Goal: Task Accomplishment & Management: Use online tool/utility

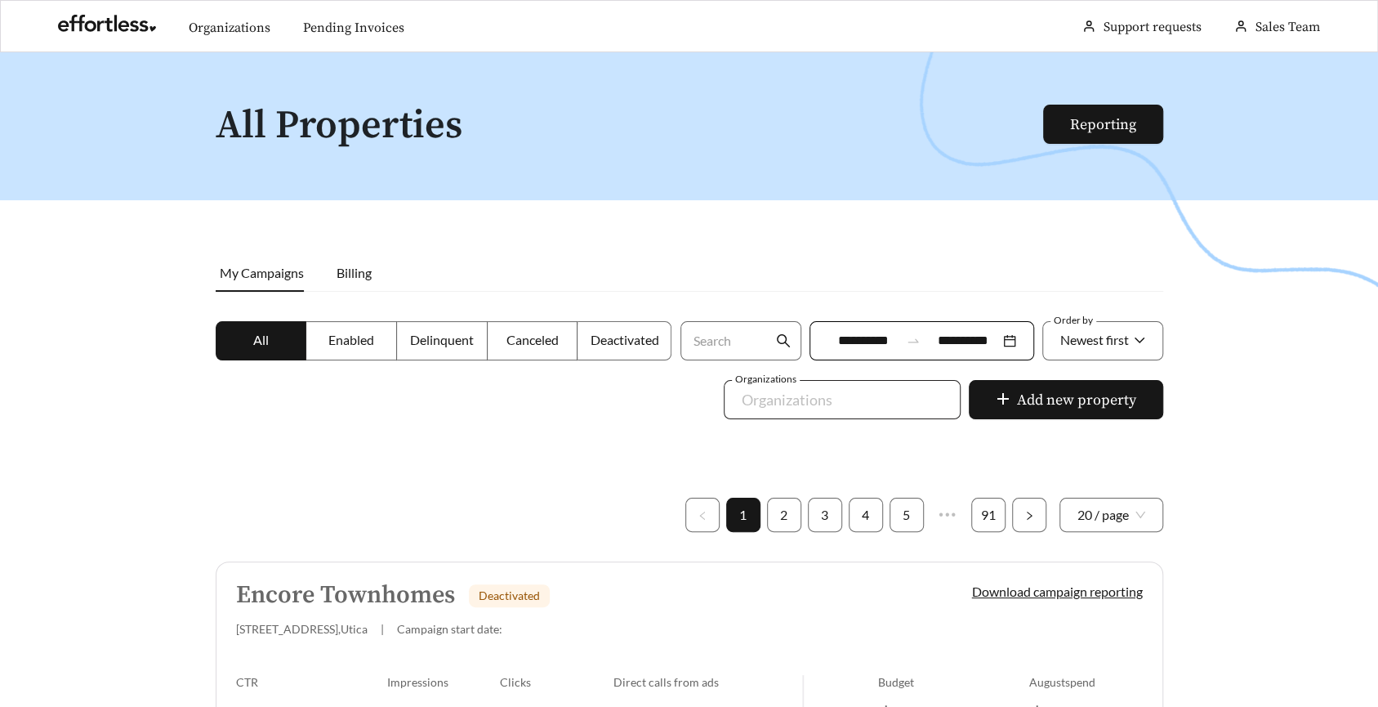
click at [805, 404] on div at bounding box center [830, 399] width 199 height 26
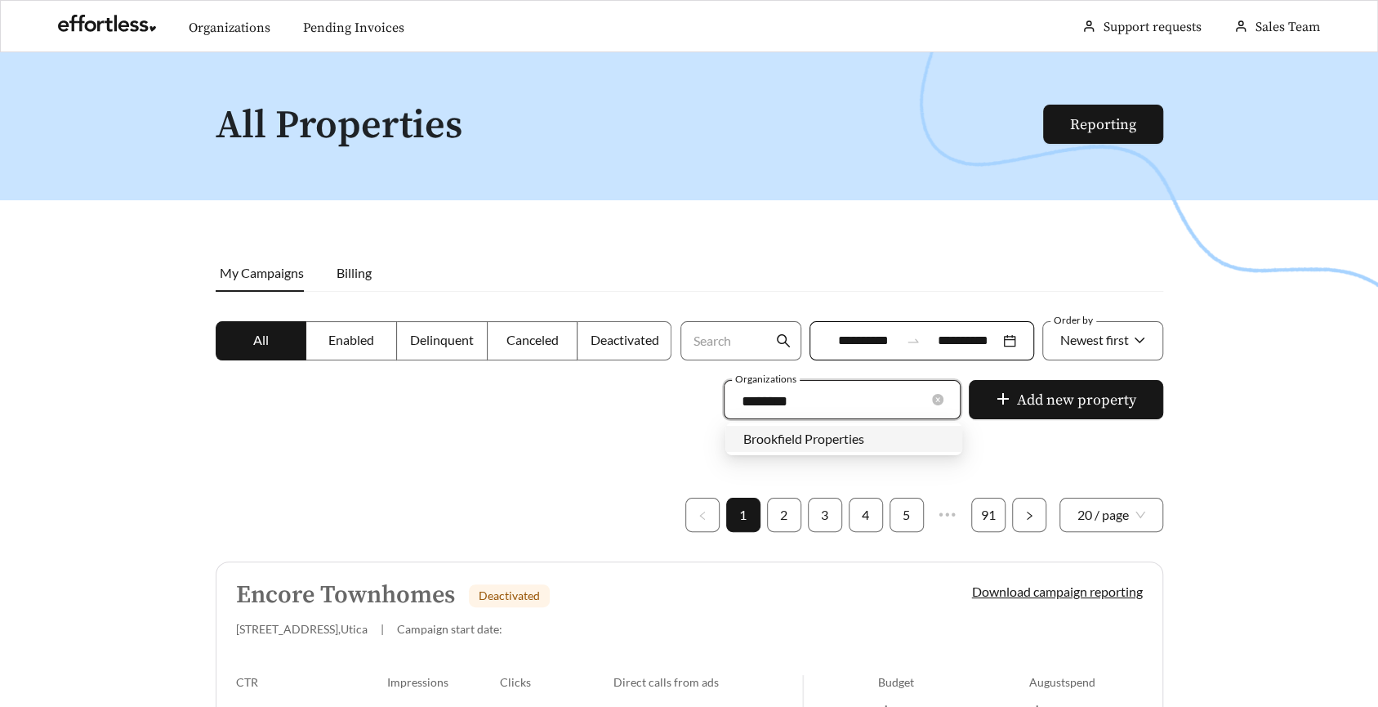
type input "*********"
click at [797, 439] on span "Brookfield Properties" at bounding box center [803, 438] width 121 height 16
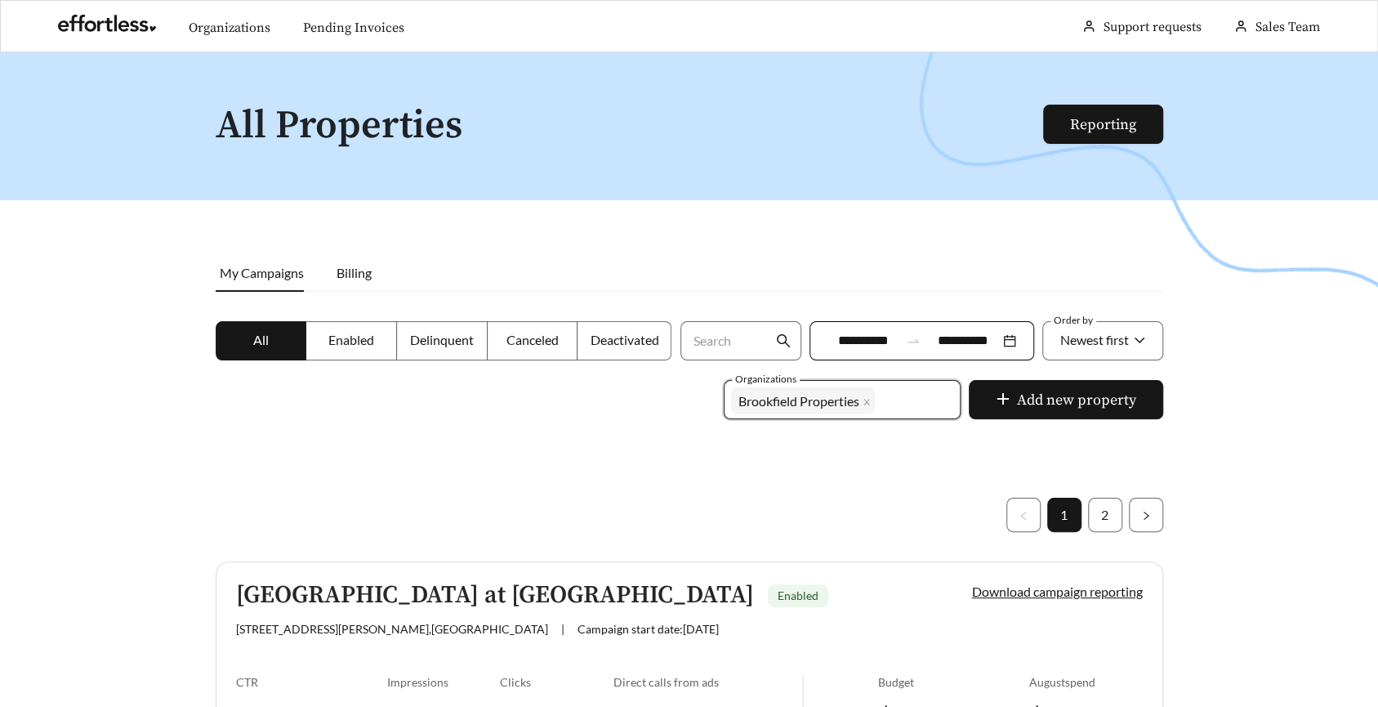
click at [372, 341] on span "Enabled" at bounding box center [351, 340] width 46 height 16
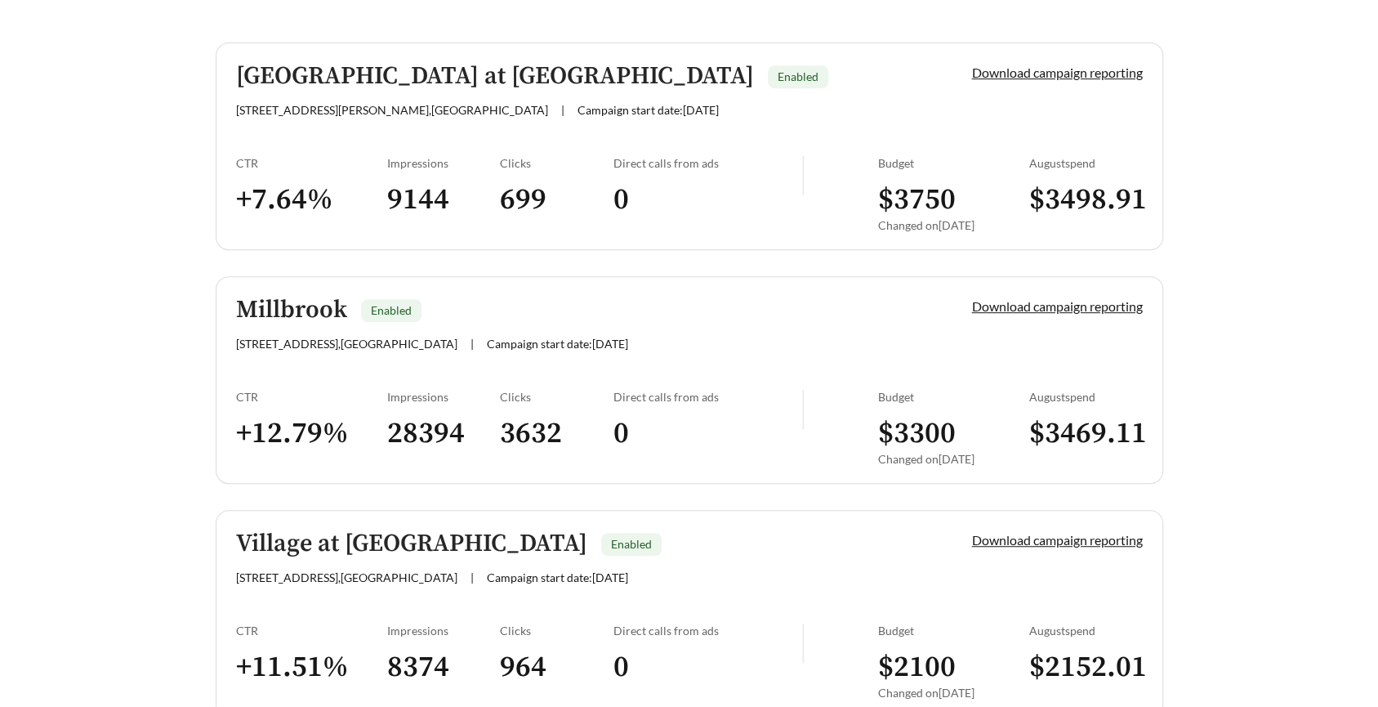
scroll to position [547, 0]
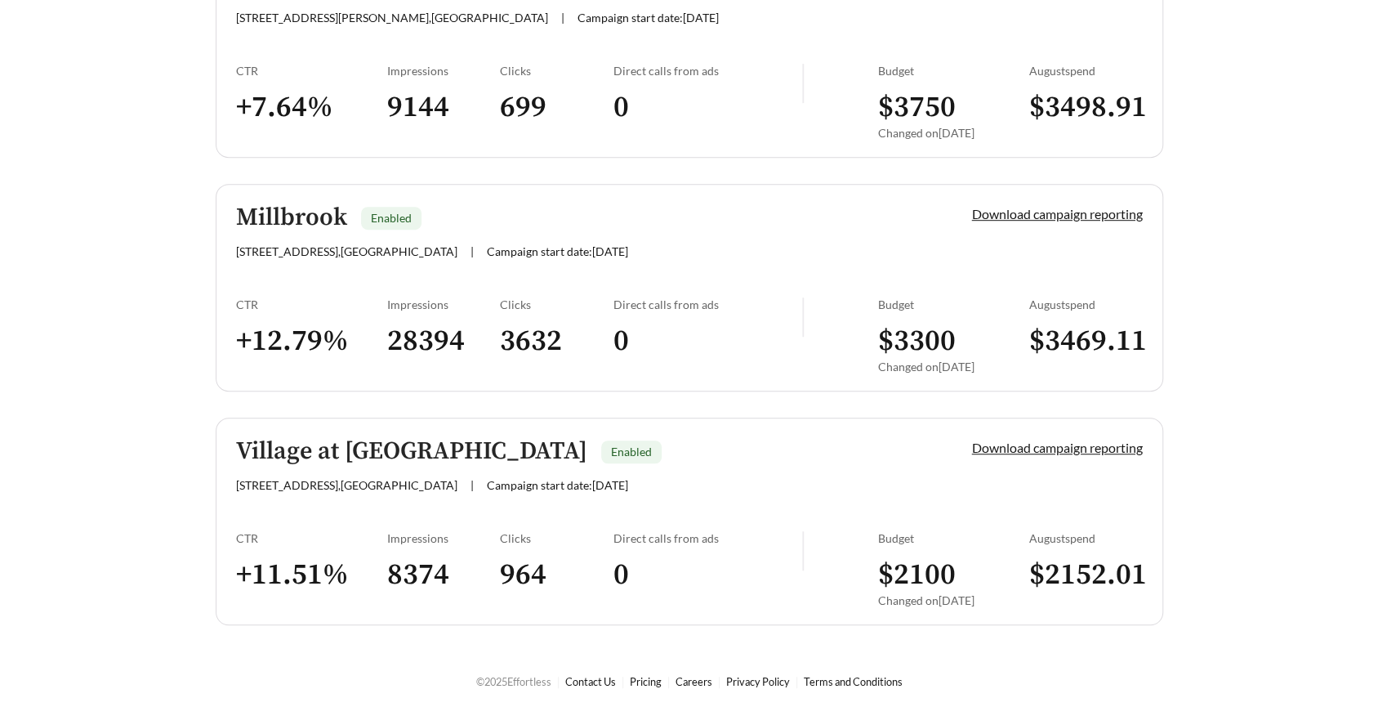
click at [366, 438] on h5 "Village at [GEOGRAPHIC_DATA]" at bounding box center [411, 451] width 351 height 27
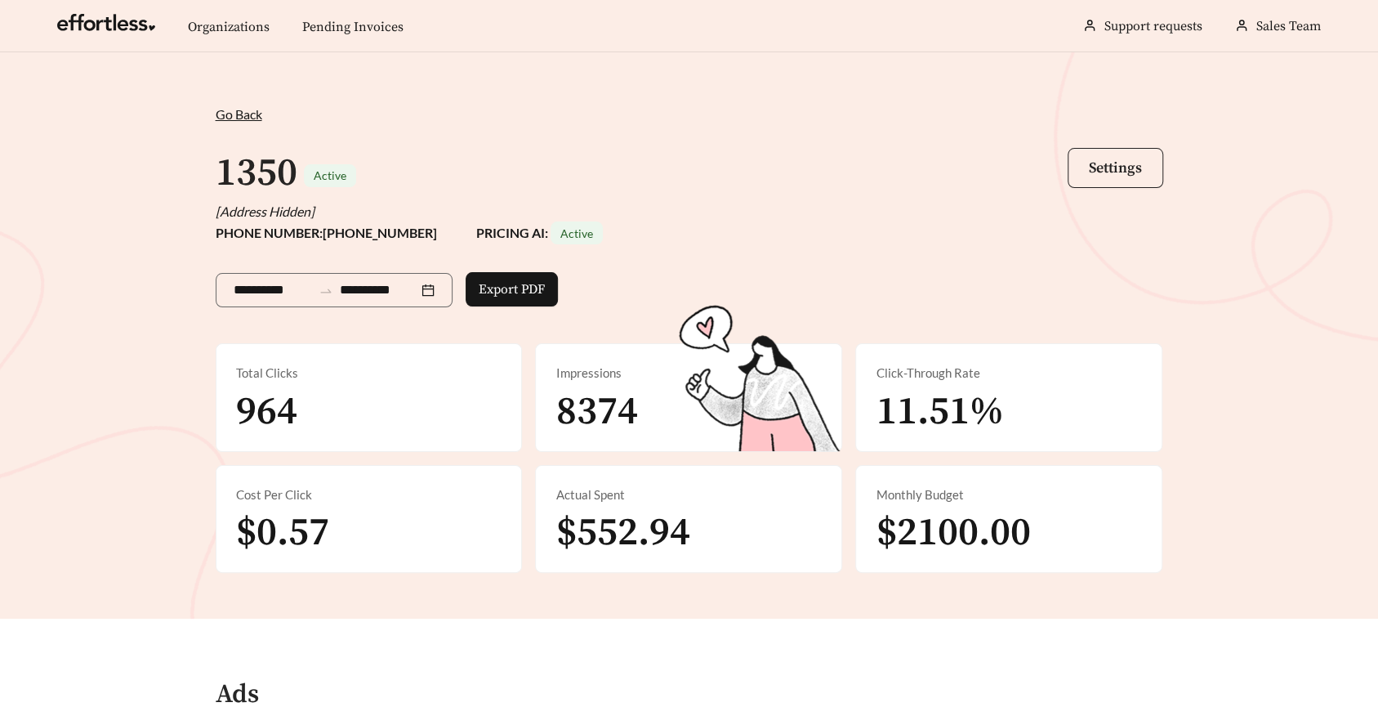
click at [1139, 158] on span "Settings" at bounding box center [1115, 167] width 53 height 19
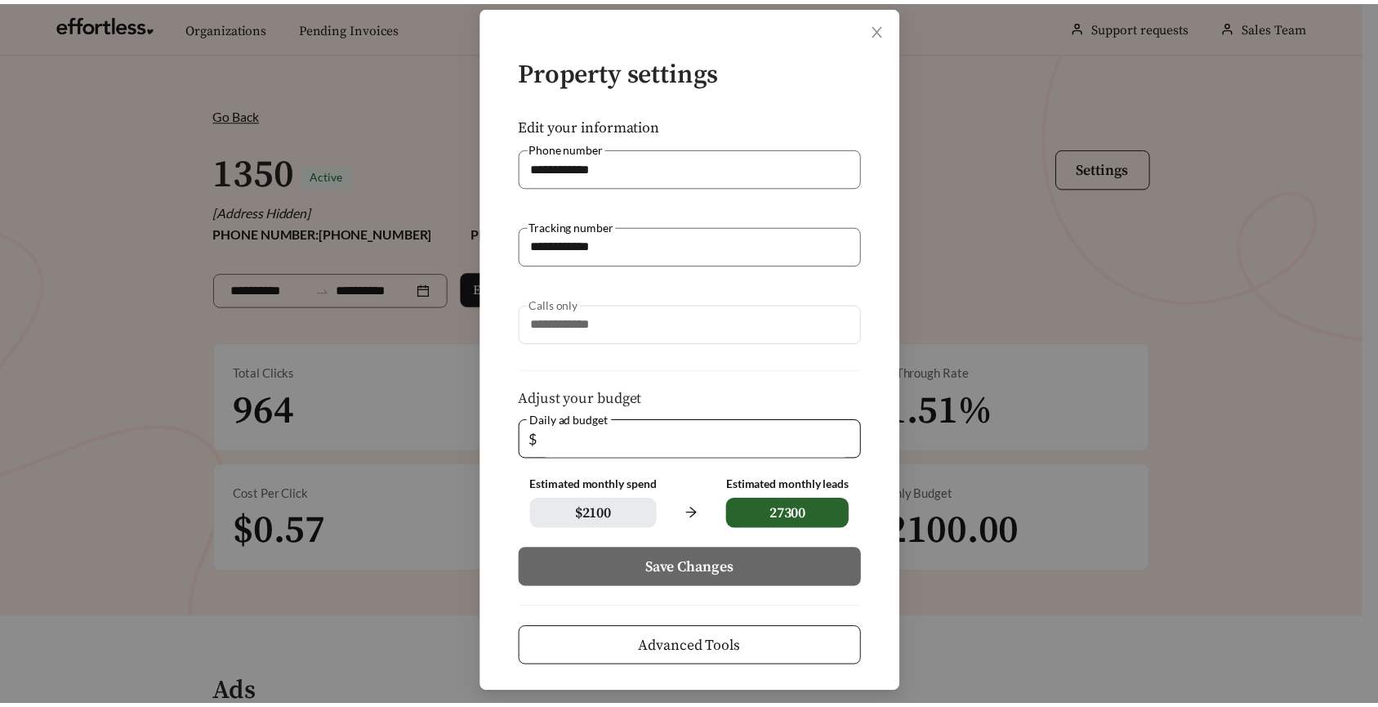
scroll to position [82, 0]
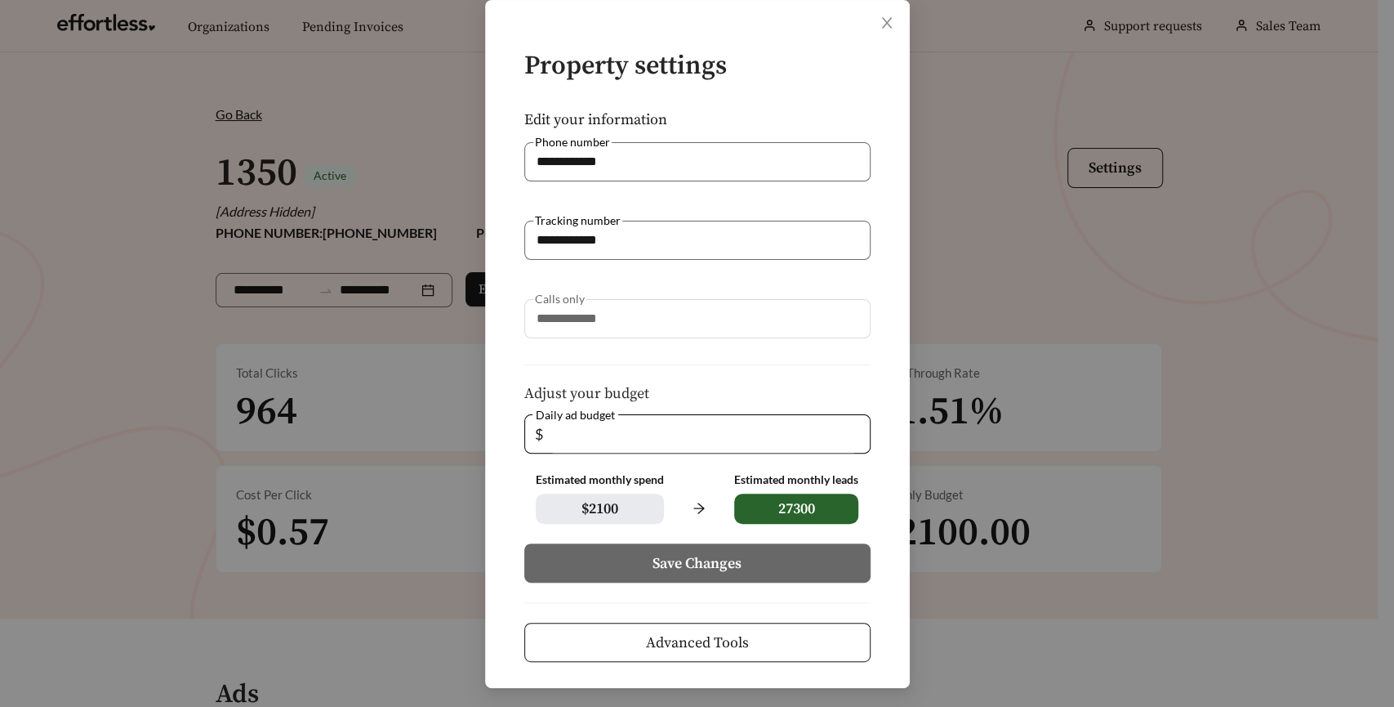
click at [646, 644] on span "Advanced Tools" at bounding box center [697, 642] width 103 height 22
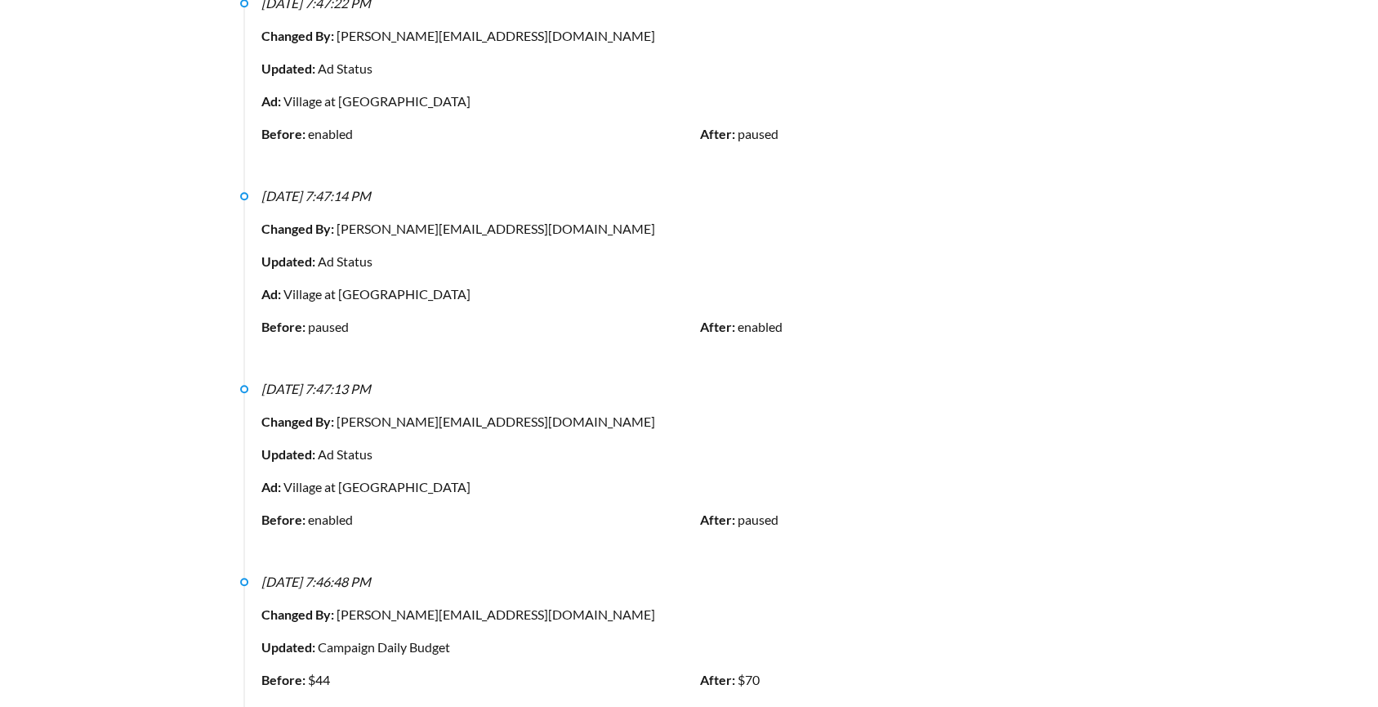
scroll to position [8554, 0]
